Goal: Transaction & Acquisition: Purchase product/service

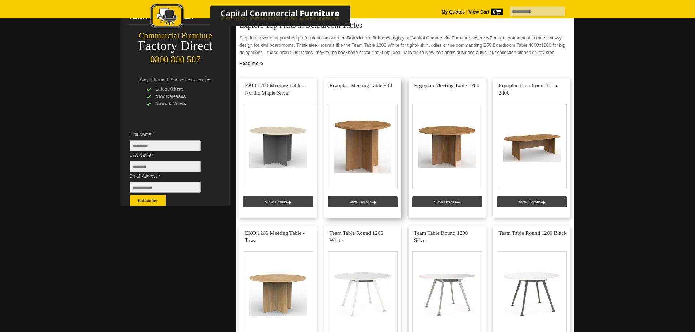
scroll to position [112, 0]
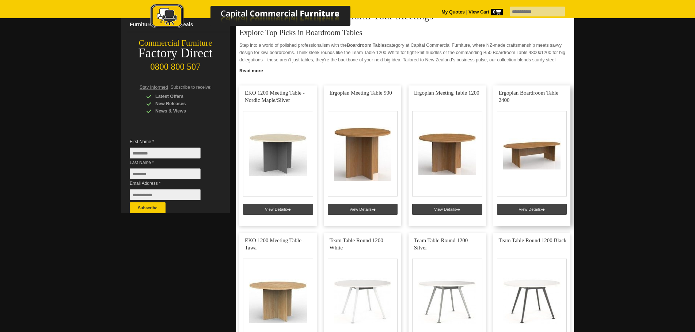
click at [526, 209] on link at bounding box center [531, 155] width 77 height 140
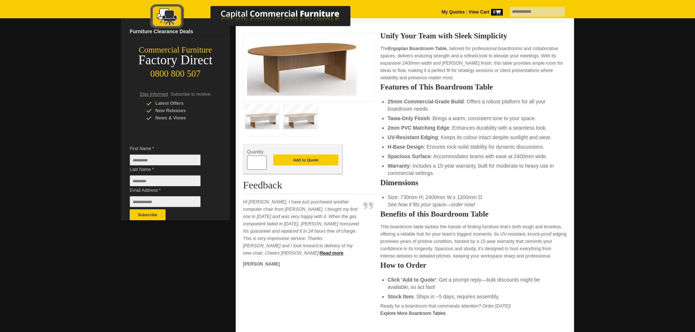
scroll to position [75, 0]
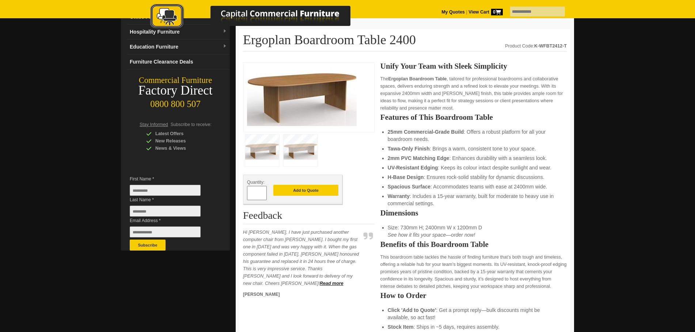
click at [297, 145] on img at bounding box center [300, 150] width 34 height 32
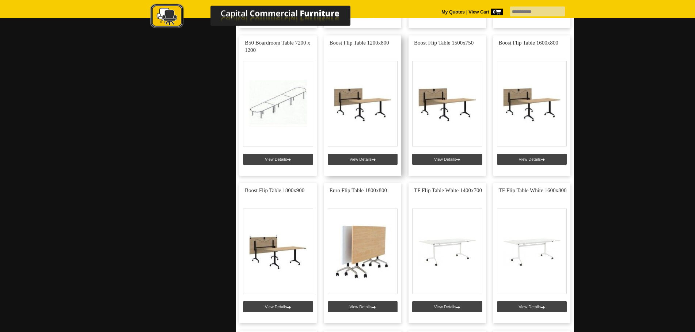
scroll to position [1490, 0]
click at [368, 247] on link at bounding box center [362, 253] width 77 height 140
